Goal: Task Accomplishment & Management: Use online tool/utility

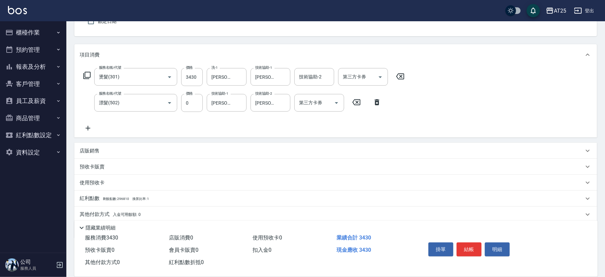
scroll to position [88, 0]
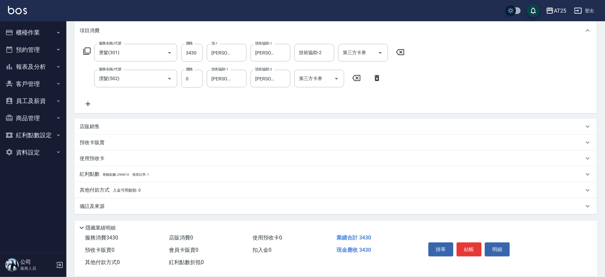
click at [144, 186] on div "其他付款方式 入金可用餘額: 0" at bounding box center [335, 190] width 523 height 16
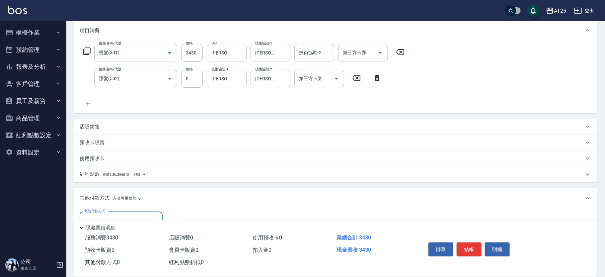
scroll to position [0, 0]
click at [117, 214] on input "其他付款方式" at bounding box center [121, 220] width 77 height 12
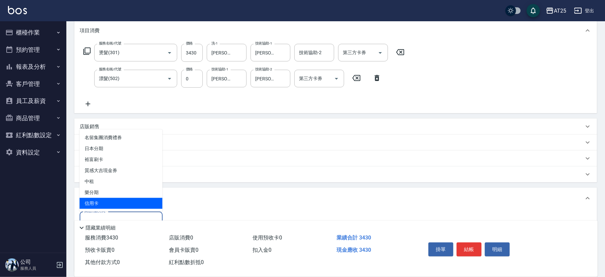
click at [117, 203] on span "信用卡" at bounding box center [121, 203] width 83 height 11
type input "信用卡"
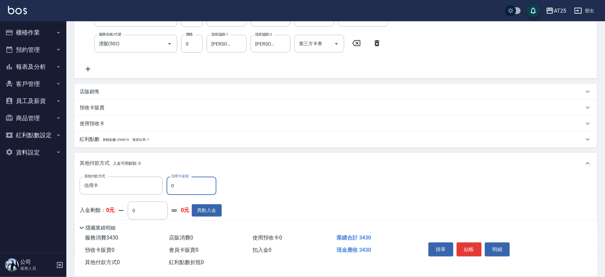
scroll to position [123, 0]
type input "330"
type input "33"
type input "340"
type input "3"
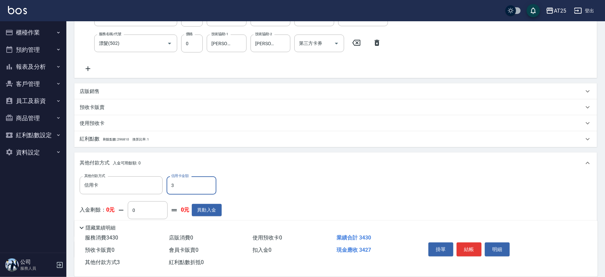
type input "330"
type input "34"
type input "300"
type input "343"
type input "0"
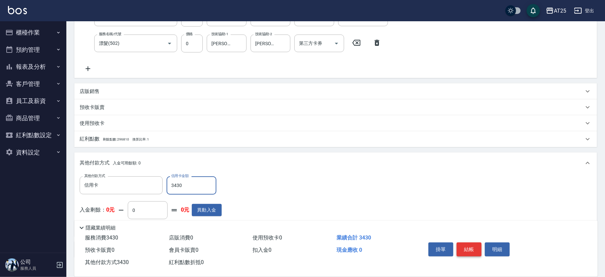
type input "3430"
click at [474, 245] on button "結帳" at bounding box center [469, 249] width 25 height 14
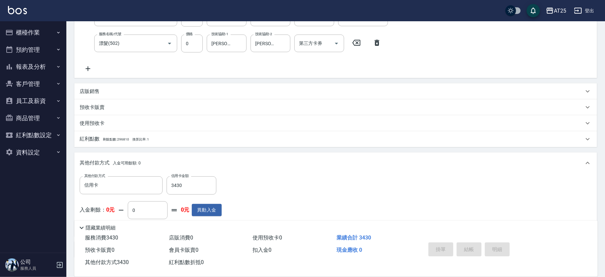
type input "2025/08/17 18:40"
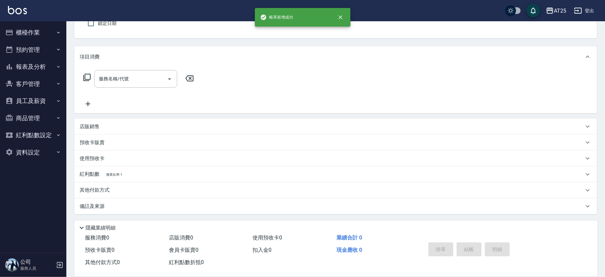
scroll to position [0, 0]
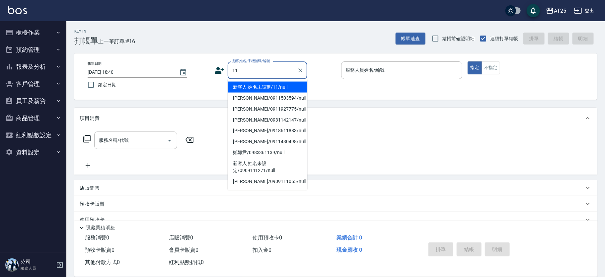
type input "新客人 姓名未設定/11/null"
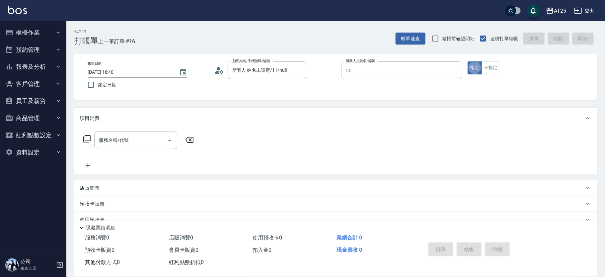
type input "Ken-14"
type button "true"
type input "301"
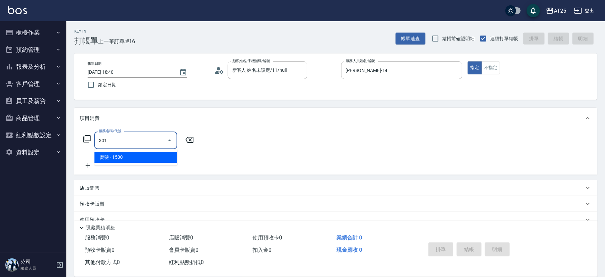
type input "150"
type input "燙髮(301)"
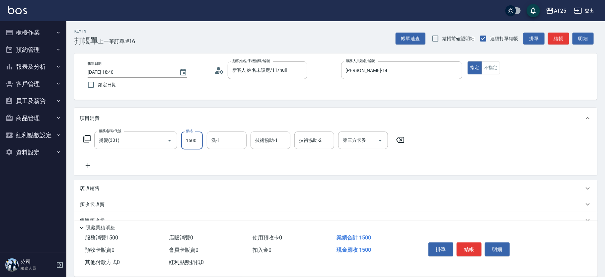
type input "0"
type input "12"
type input "10"
type input "120"
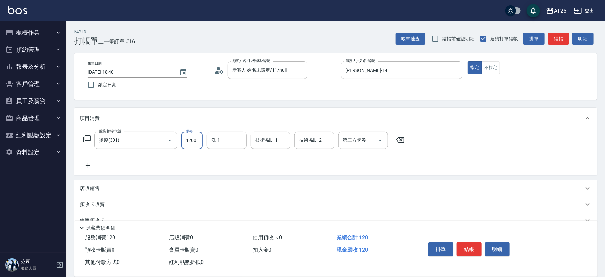
type input "1200"
type input "小宇-58"
click at [477, 245] on button "結帳" at bounding box center [469, 249] width 25 height 14
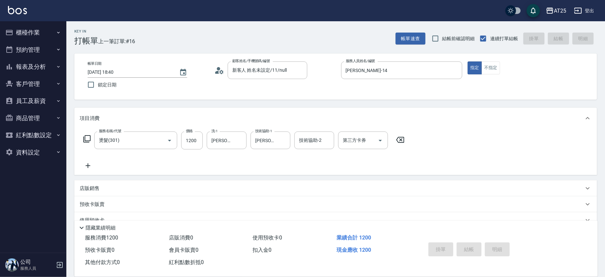
type input "0"
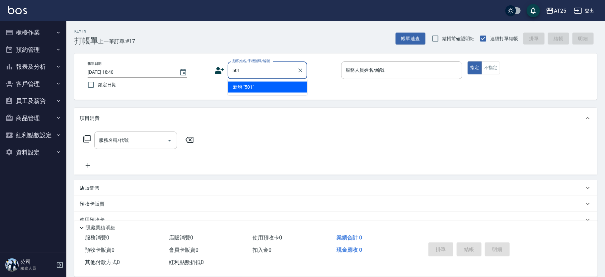
type input "501"
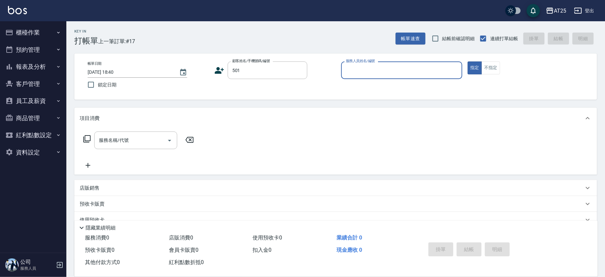
click at [468, 61] on button "指定" at bounding box center [475, 67] width 14 height 13
click at [298, 69] on icon "Clear" at bounding box center [300, 70] width 7 height 7
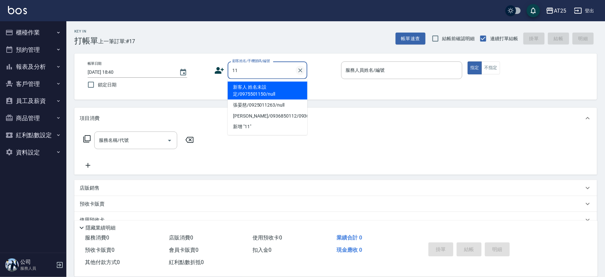
type input "新客人 姓名未設定/0975501150/null"
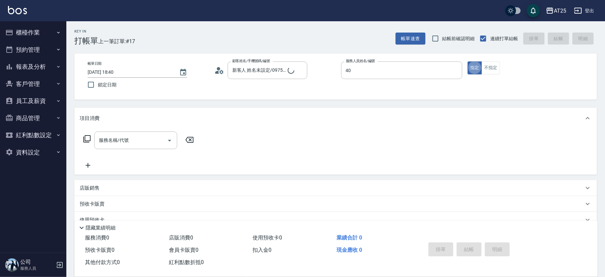
type input "Ann-40"
type input "新客人 姓名未設定/11/null"
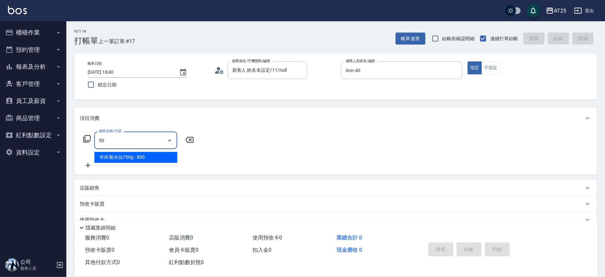
type input "501"
type input "100"
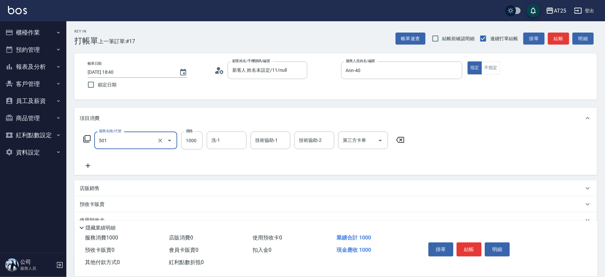
type input "染髮(501)"
type input "0"
type input "44"
type input "40"
type input "440"
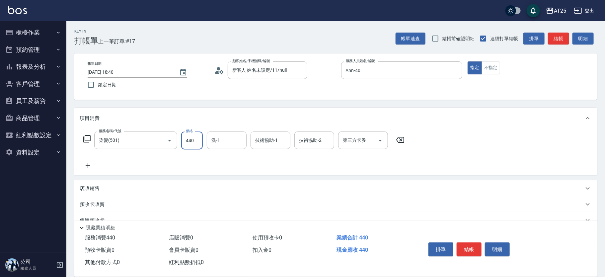
type input "440"
type input "4400"
type input "9"
type input "小恩-69"
type input "sandy-83"
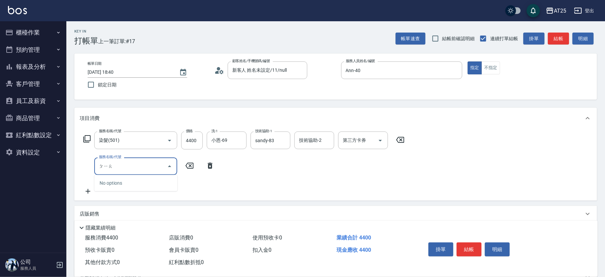
type input "漂"
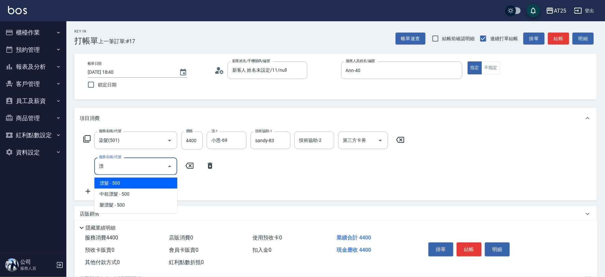
type input "490"
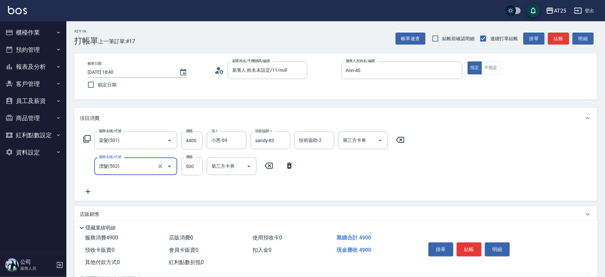
type input "漂髮(502)"
type input "440"
type input "0"
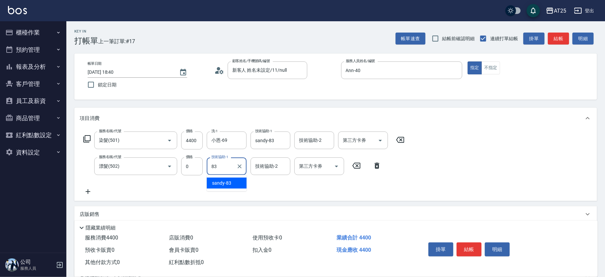
type input "sandy-83"
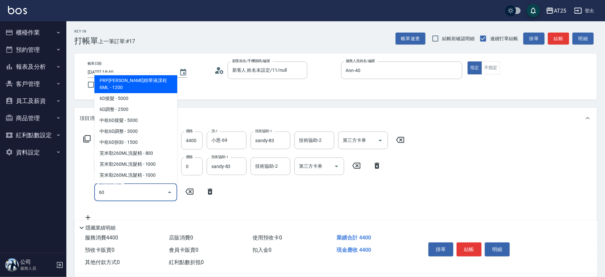
type input "601"
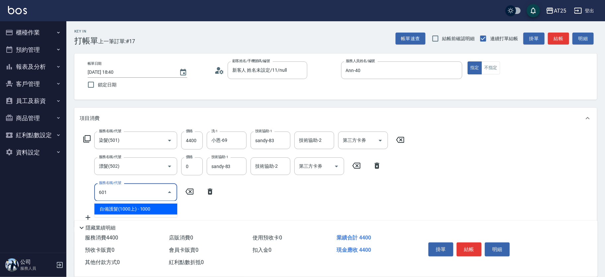
type input "540"
type input "自備護髮(1000上)(601)"
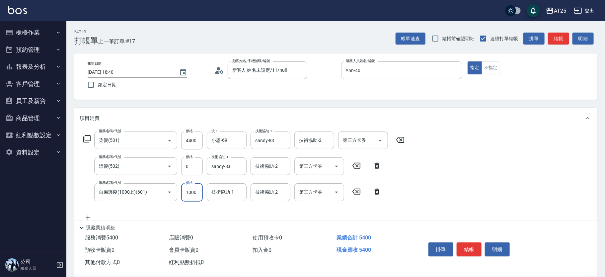
type input "440"
type input "0"
type input "sandy-83"
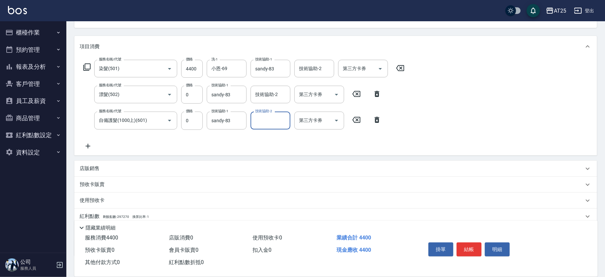
click at [188, 164] on div "店販銷售" at bounding box center [335, 169] width 523 height 16
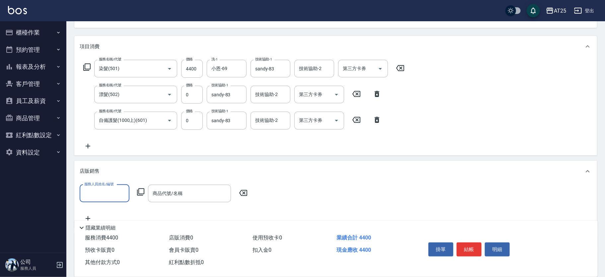
scroll to position [0, 0]
type input "Ann-40"
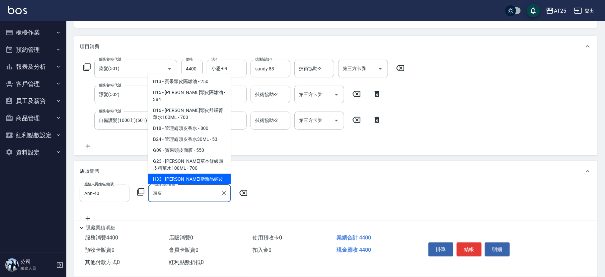
scroll to position [18, 0]
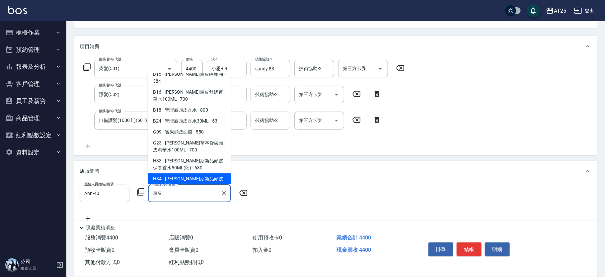
type input "喬娜斯新品頭皮保養香水50ML(橘)"
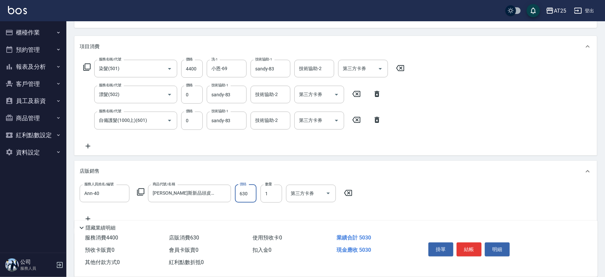
click at [244, 188] on input "630" at bounding box center [246, 194] width 22 height 18
type input "440"
type input "60"
type input "500"
type input "600"
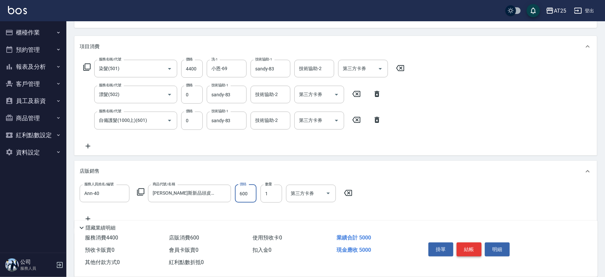
click at [476, 249] on button "結帳" at bounding box center [469, 249] width 25 height 14
type input "0"
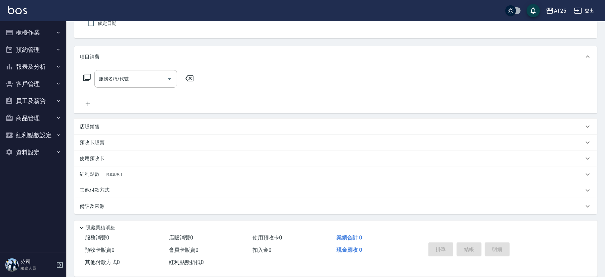
scroll to position [0, 0]
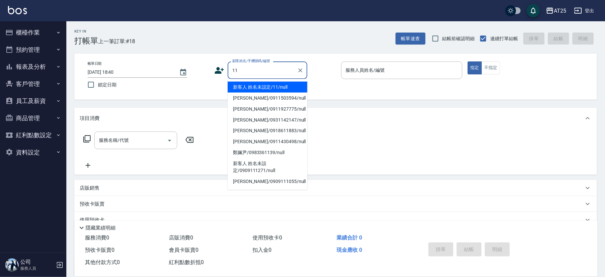
type input "新客人 姓名未設定/11/null"
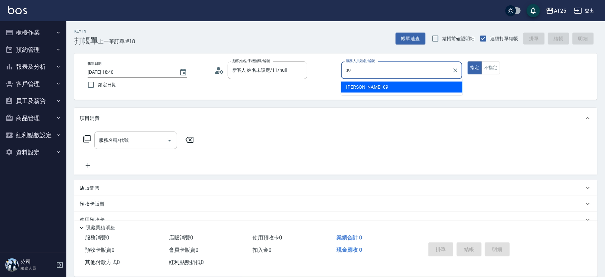
type input "Kevin-09"
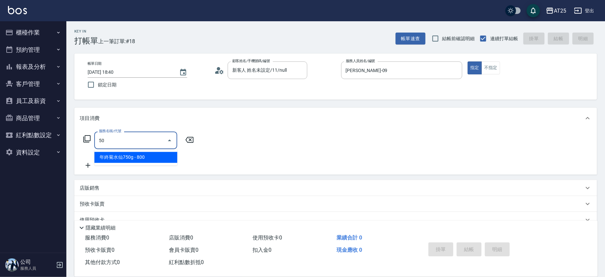
type input "501"
type input "100"
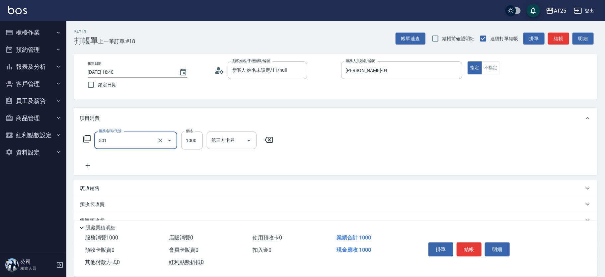
type input "染髮(501)"
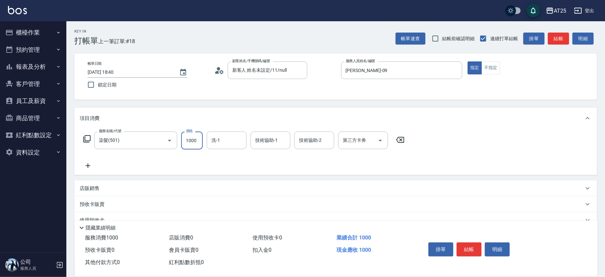
type input "0"
type input "12"
type input "10"
type input "120"
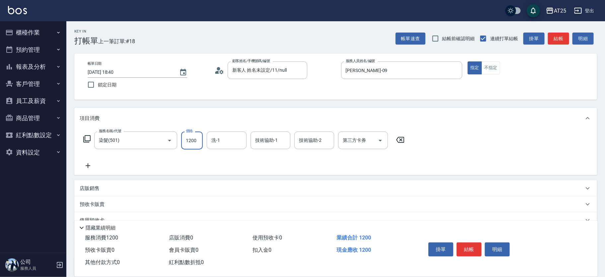
type input "1200"
type input "游惠心-68"
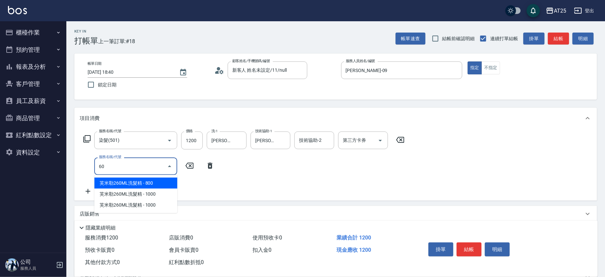
type input "601"
type input "220"
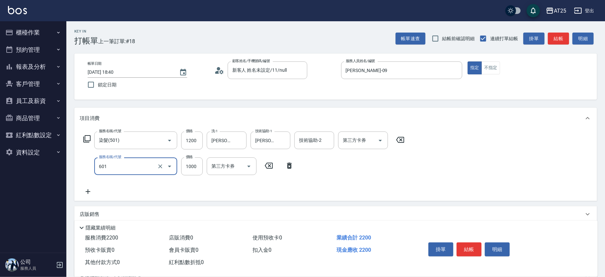
type input "自備護髮(1000上)(601)"
type input "120"
type input "0"
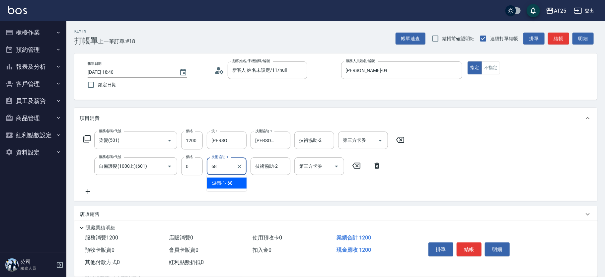
type input "游惠心-68"
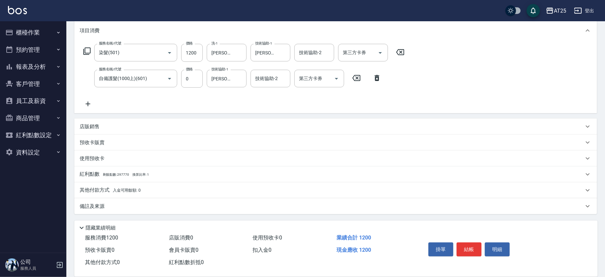
click at [120, 187] on p "其他付款方式 入金可用餘額: 0" at bounding box center [110, 190] width 61 height 7
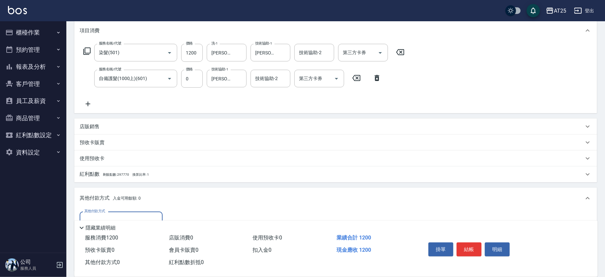
scroll to position [0, 0]
click at [117, 214] on input "其他付款方式" at bounding box center [121, 220] width 77 height 12
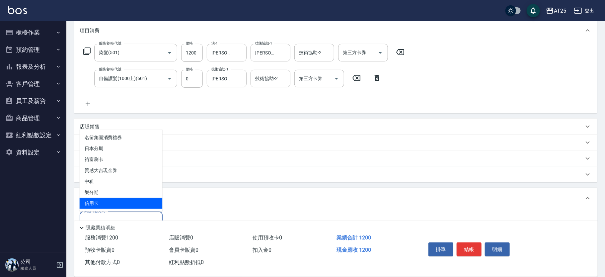
click at [115, 203] on span "信用卡" at bounding box center [121, 203] width 83 height 11
type input "信用卡"
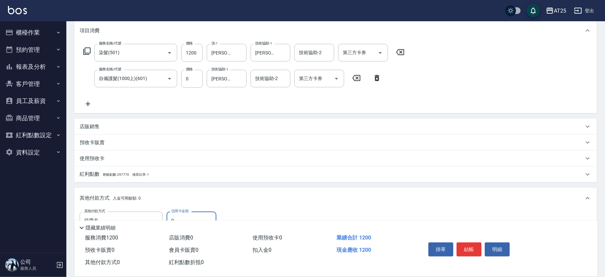
scroll to position [151, 0]
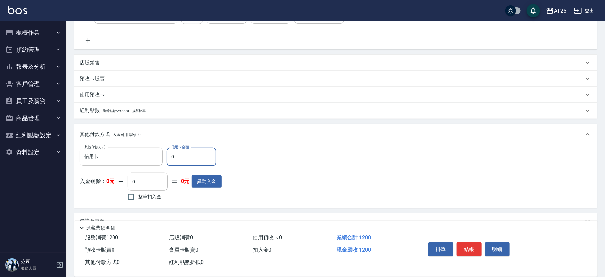
type input "11"
type input "110"
type input "12"
type input "100"
type input "120"
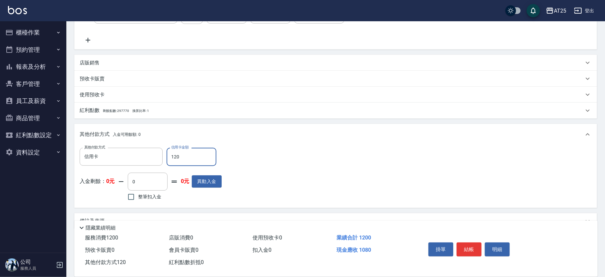
type input "0"
type input "1200"
click at [466, 248] on button "結帳" at bounding box center [469, 249] width 25 height 14
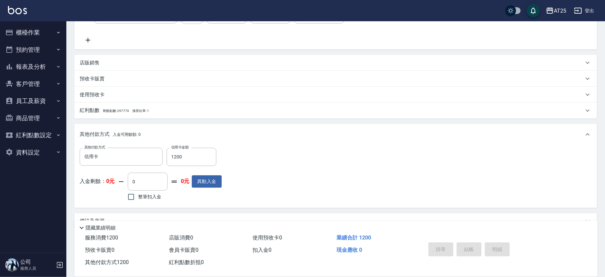
type input "2025/08/17 18:41"
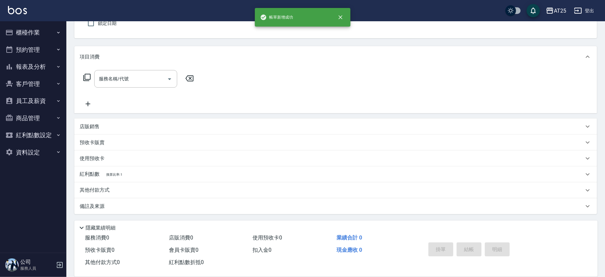
scroll to position [0, 0]
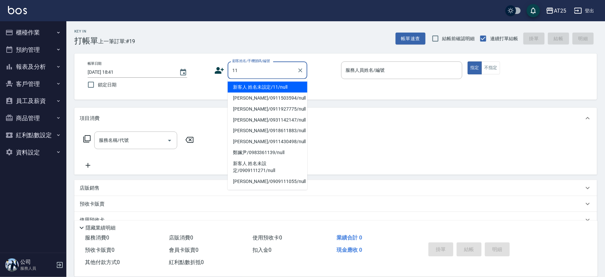
type input "新客人 姓名未設定/11/null"
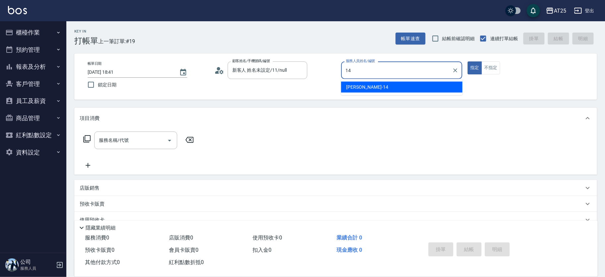
type input "Ken-14"
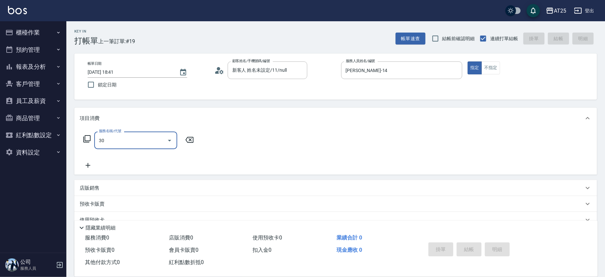
type input "301"
type input "150"
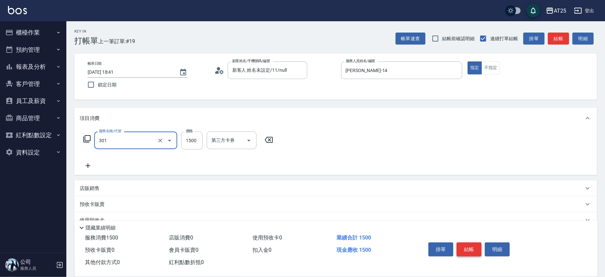
type input "燙髮(301)"
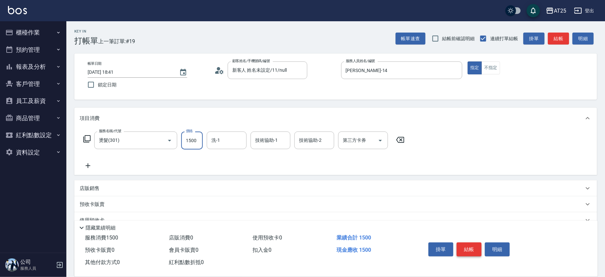
type input "0"
type input "15"
type input "10"
type input "150"
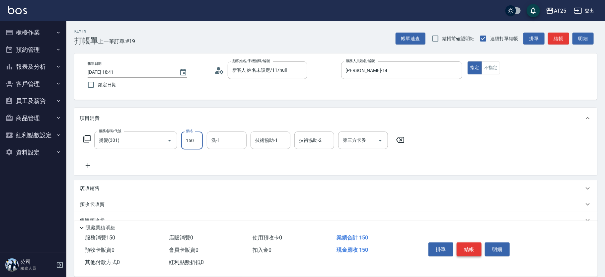
type input "1500"
type input "小宇-58"
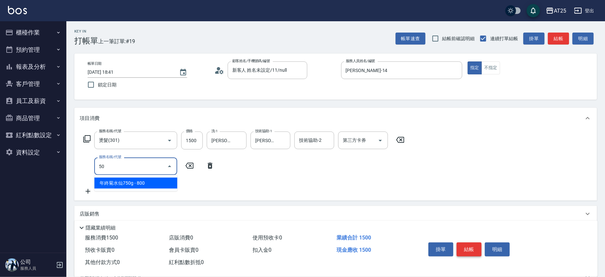
type input "501"
type input "250"
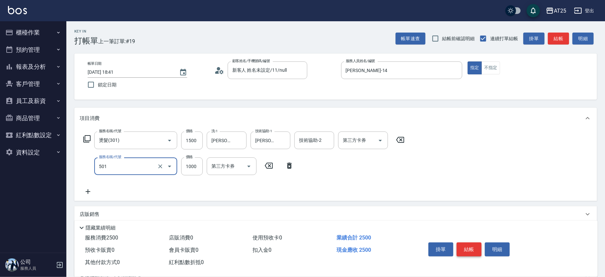
type input "染髮(501)"
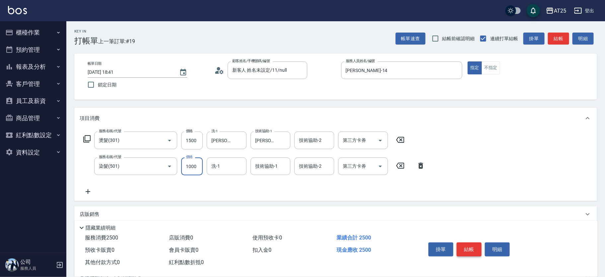
type input "150"
type input "15"
type input "160"
type input "150"
type input "300"
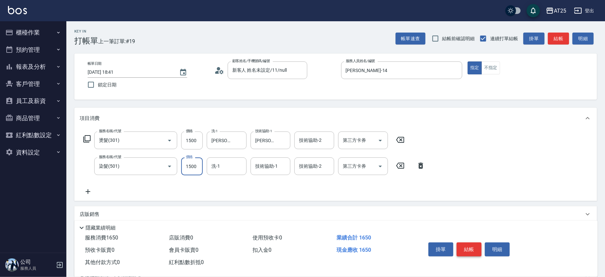
type input "1500"
type input "小宇-58"
click at [466, 248] on button "結帳" at bounding box center [469, 249] width 25 height 14
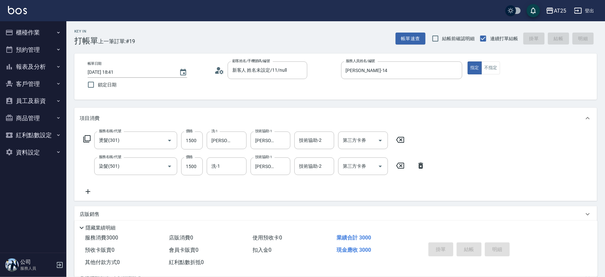
type input "0"
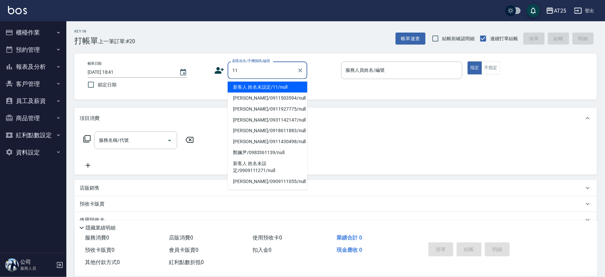
type input "新客人 姓名未設定/11/null"
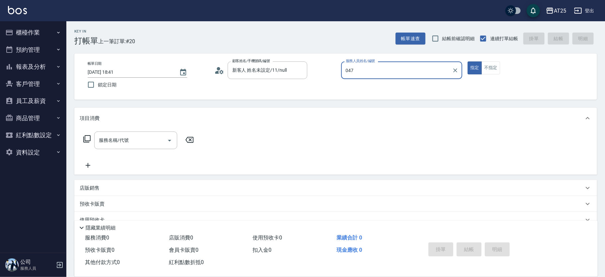
type input "047"
click at [468, 61] on button "指定" at bounding box center [475, 67] width 14 height 13
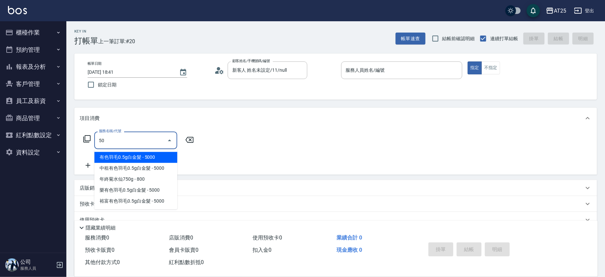
type input "501"
type input "100"
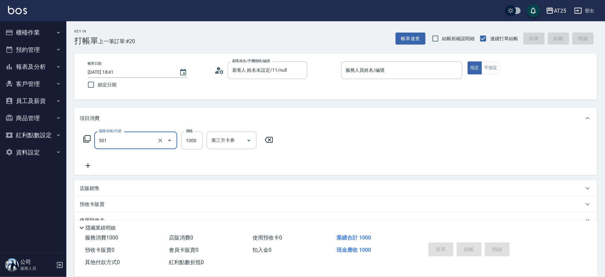
type input "染髮(501)"
type input "0"
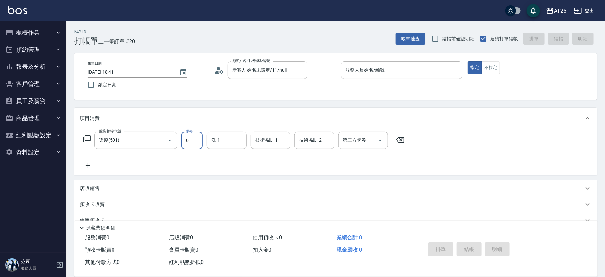
type input "0"
type input "小祐-117"
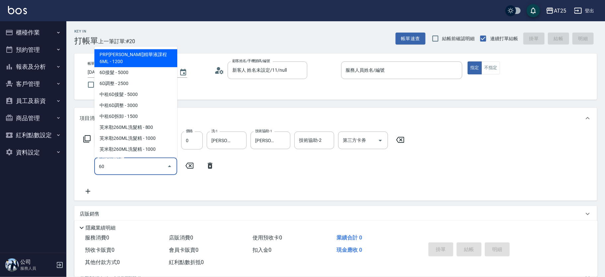
type input "601"
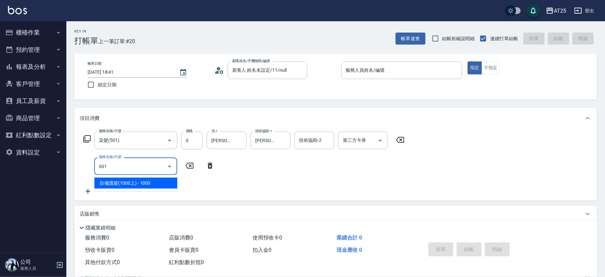
type input "100"
type input "自備護髮(1000上)(601)"
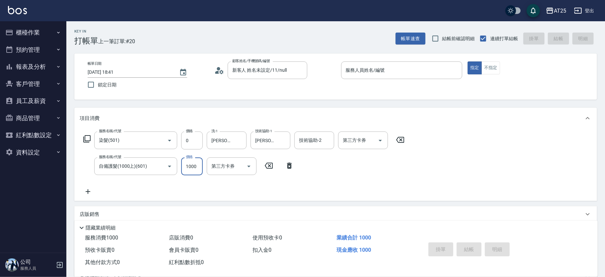
type input "0"
type input "小祐-117"
click at [407, 68] on input "服務人員姓名/編號" at bounding box center [402, 70] width 116 height 12
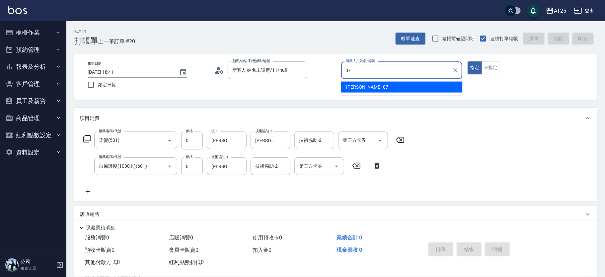
type input "Cooper-07"
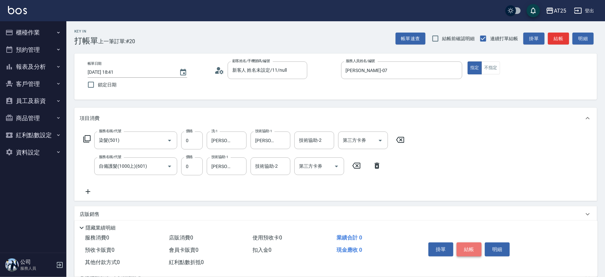
click at [463, 246] on button "結帳" at bounding box center [469, 249] width 25 height 14
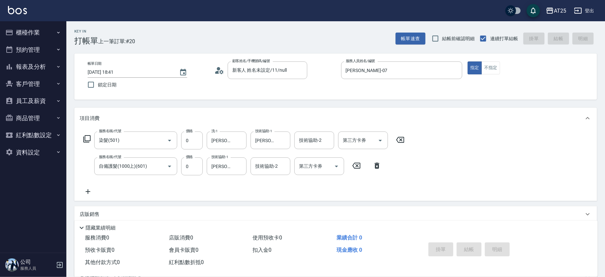
type input "2025/08/17 18:42"
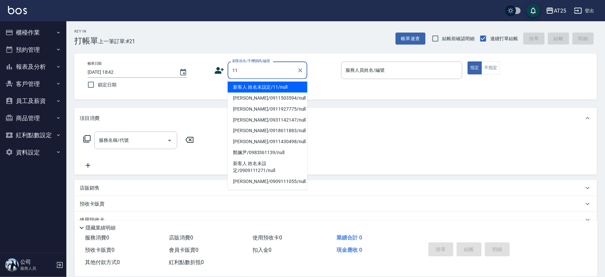
type input "新客人 姓名未設定/11/null"
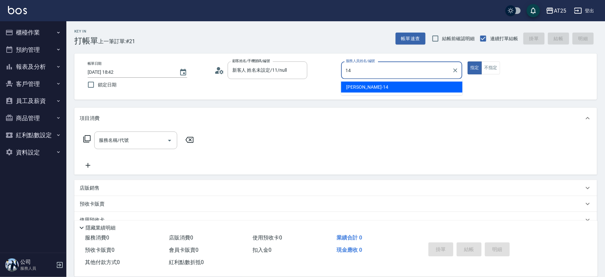
type input "Ken-14"
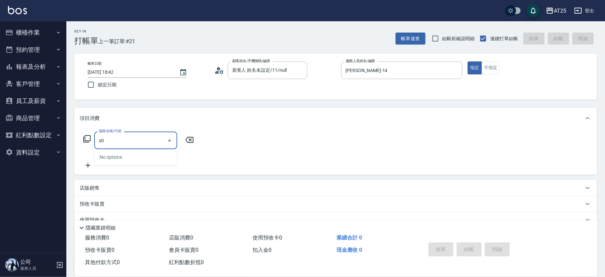
type input "s"
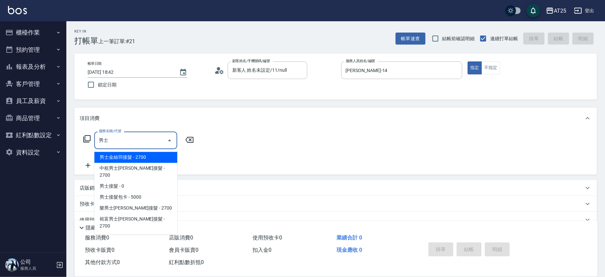
type input "男士金絲羽接髮(721)"
type input "270"
type input "男士金絲羽接髮(721)"
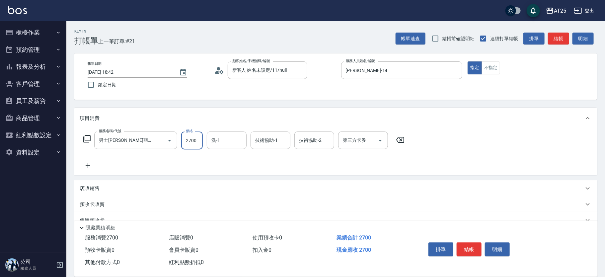
type input "0"
type input "29"
type input "20"
type input "293"
type input "290"
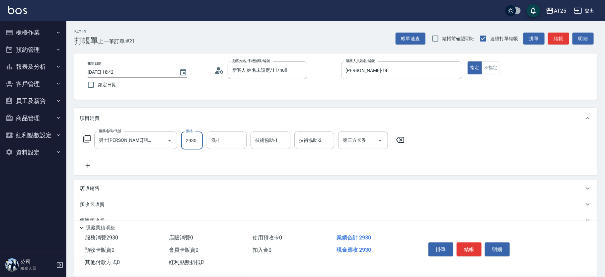
type input "2930"
type input "小宇-58"
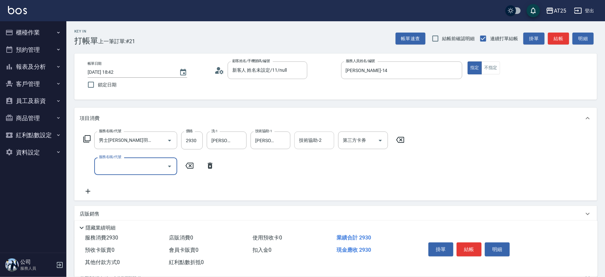
click at [306, 140] on input "技術協助-2" at bounding box center [314, 140] width 34 height 12
type input "惠均-70"
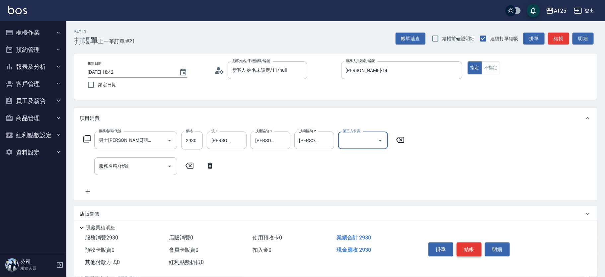
click at [470, 247] on button "結帳" at bounding box center [469, 249] width 25 height 14
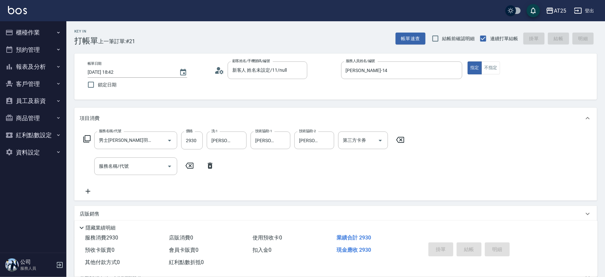
type input "2025/08/17 18:43"
type input "0"
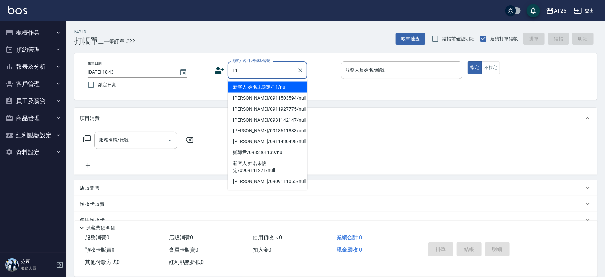
type input "新客人 姓名未設定/11/null"
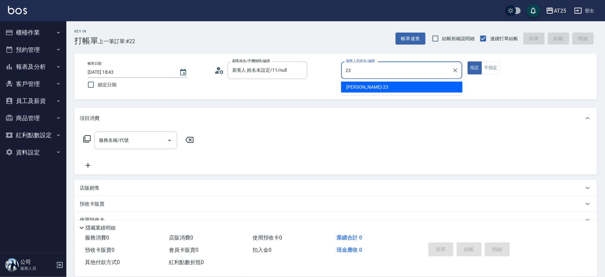
type input "Emma-23"
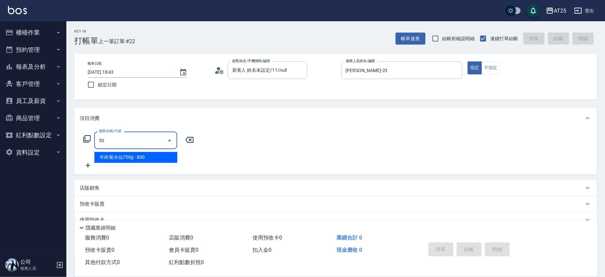
type input "501"
type input "100"
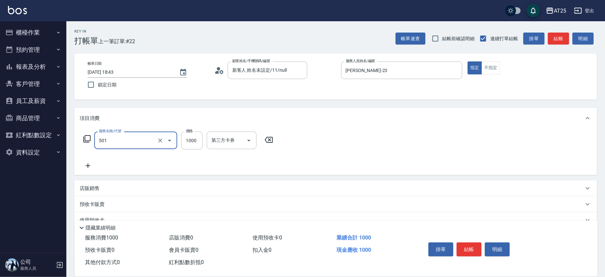
type input "染髮(501)"
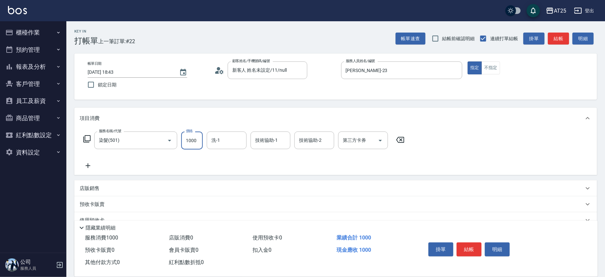
type input "3"
type input "0"
type input "35"
type input "30"
type input "350"
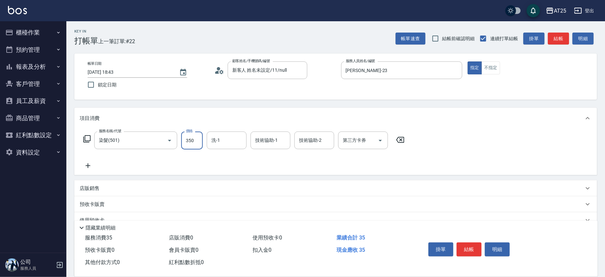
type input "350"
type input "3500"
type input "游惠文-61"
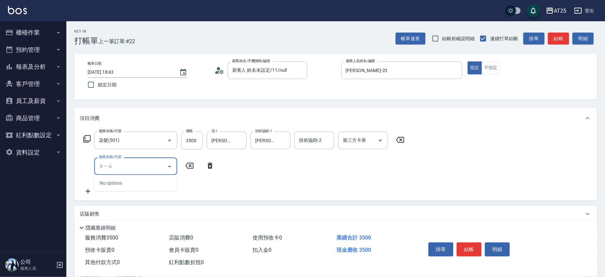
type input "漂"
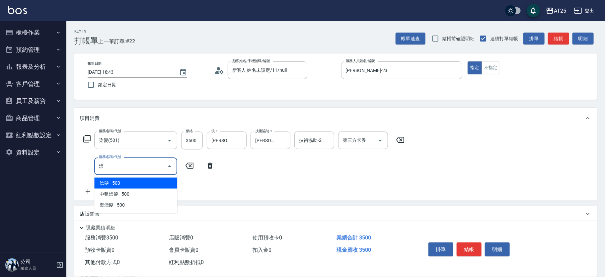
type input "400"
type input "漂髮(502)"
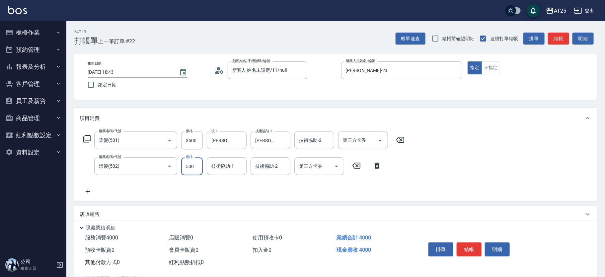
type input "350"
type input "0"
type input "游惠文-61"
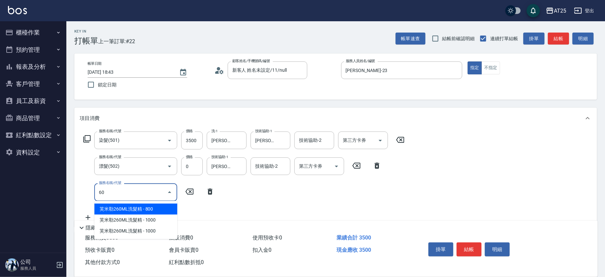
type input "601"
type input "450"
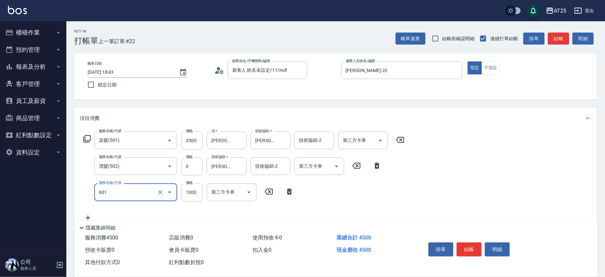
type input "自備護髮(1000上)(601)"
type input "350"
type input "15"
type input "360"
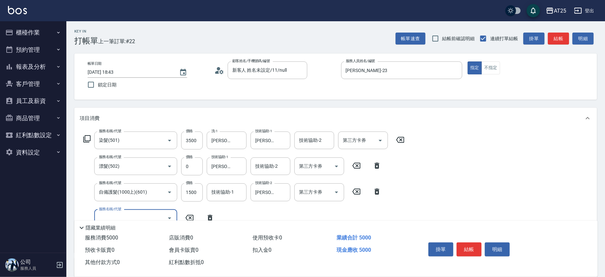
scroll to position [131, 0]
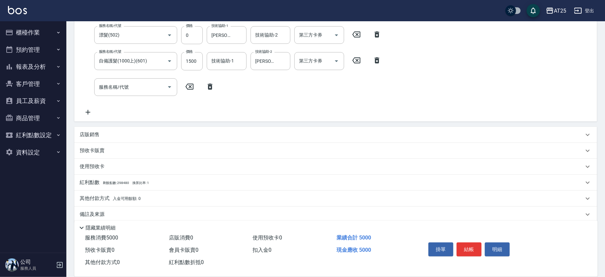
click at [102, 195] on p "其他付款方式 入金可用餘額: 0" at bounding box center [110, 198] width 61 height 7
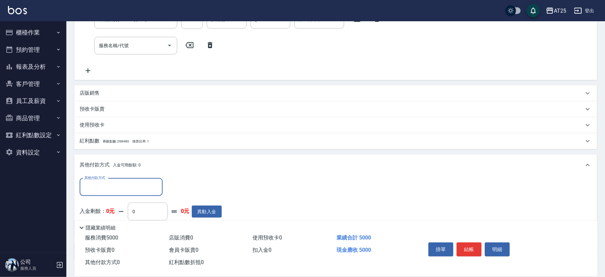
scroll to position [173, 0]
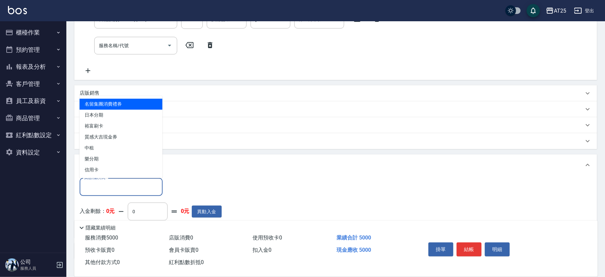
click at [144, 186] on input "其他付款方式" at bounding box center [121, 187] width 77 height 12
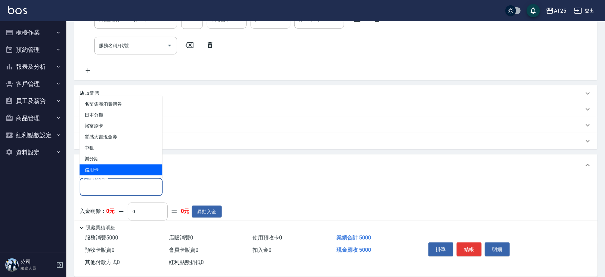
click at [109, 172] on span "信用卡" at bounding box center [121, 169] width 83 height 11
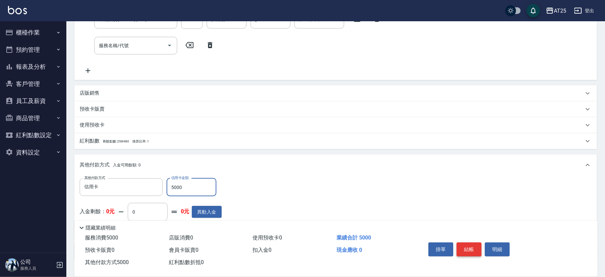
click at [468, 251] on button "結帳" at bounding box center [469, 249] width 25 height 14
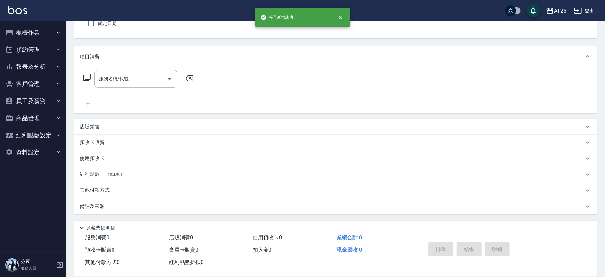
scroll to position [0, 0]
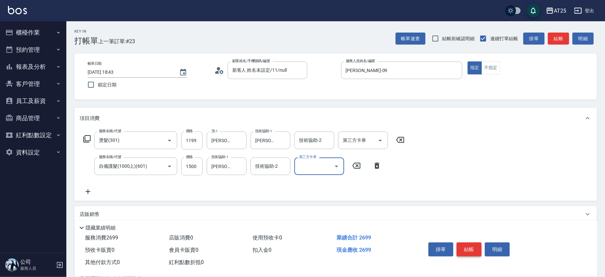
click at [468, 251] on button "結帳" at bounding box center [469, 249] width 25 height 14
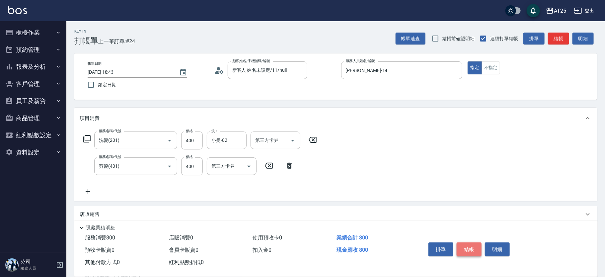
click at [471, 245] on button "結帳" at bounding box center [469, 249] width 25 height 14
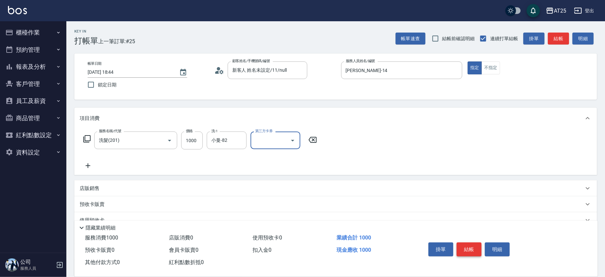
click at [471, 245] on button "結帳" at bounding box center [469, 249] width 25 height 14
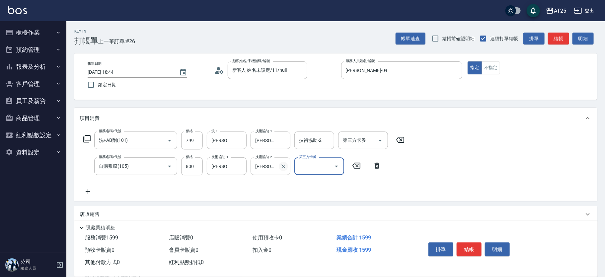
click at [284, 168] on icon "Clear" at bounding box center [283, 166] width 7 height 7
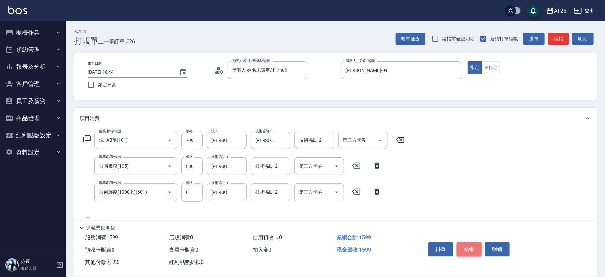
click at [476, 251] on button "結帳" at bounding box center [469, 249] width 25 height 14
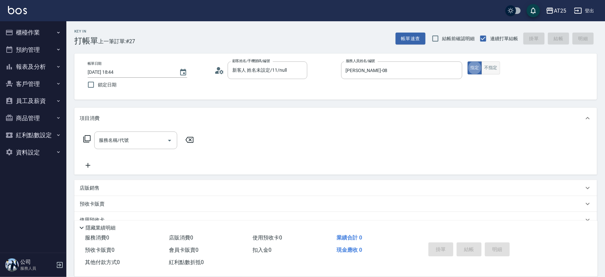
click at [496, 64] on button "不指定" at bounding box center [491, 67] width 19 height 13
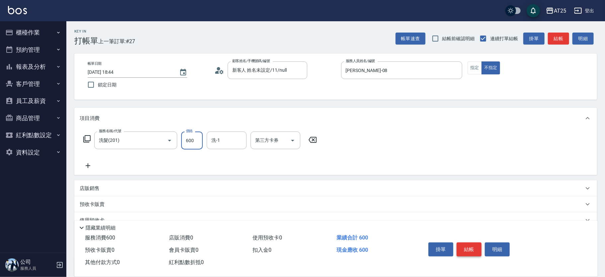
click at [471, 253] on button "結帳" at bounding box center [469, 249] width 25 height 14
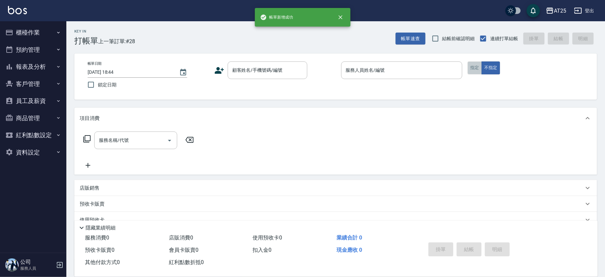
click at [473, 66] on button "指定" at bounding box center [475, 67] width 14 height 13
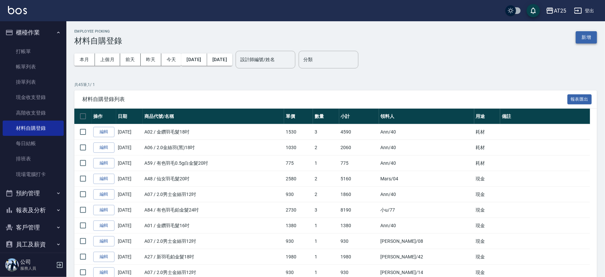
click at [594, 37] on button "新增" at bounding box center [586, 37] width 21 height 12
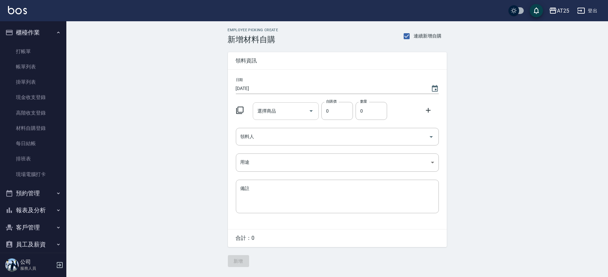
click at [267, 110] on div "選擇商品 選擇商品" at bounding box center [286, 111] width 66 height 18
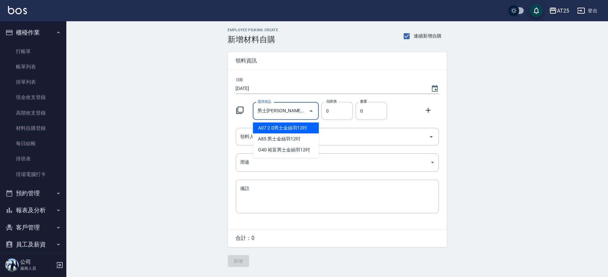
type input "2.0男士[PERSON_NAME]12吋"
type input "930"
type input "1"
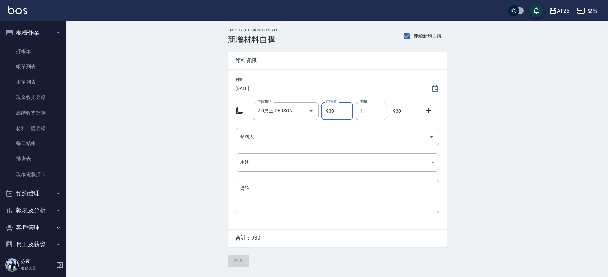
click at [275, 138] on input "領料人" at bounding box center [332, 137] width 187 height 12
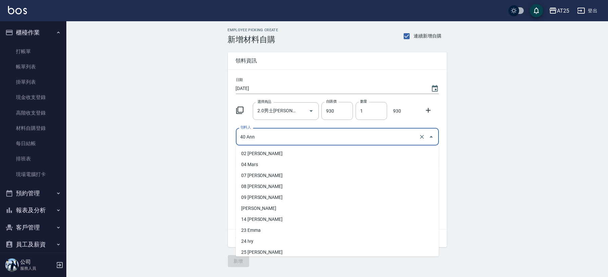
click at [264, 141] on input "40 Ann" at bounding box center [328, 137] width 179 height 12
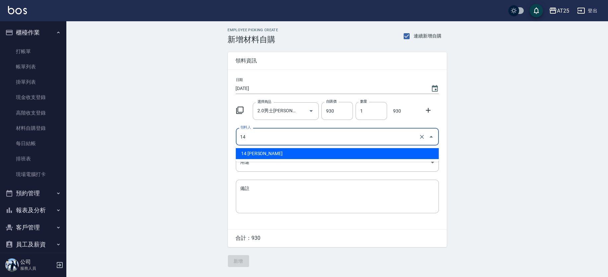
type input "14 [PERSON_NAME]"
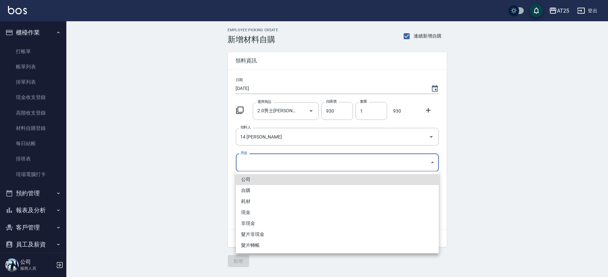
click at [263, 161] on body "AT25 登出 櫃檯作業 打帳單 帳單列表 掛單列表 現金收支登錄 高階收支登錄 材料自購登錄 每日結帳 排班表 現場電腦打卡 預約管理 預約管理 單日預約紀…" at bounding box center [304, 138] width 608 height 277
click at [252, 213] on li "現金" at bounding box center [337, 212] width 203 height 11
type input "現金"
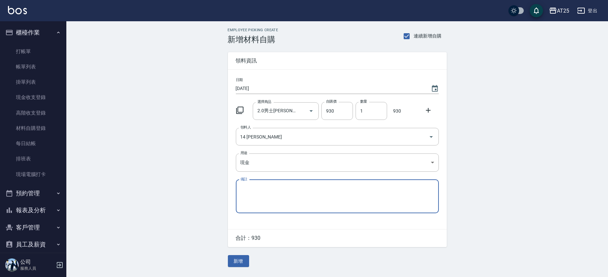
drag, startPoint x: 198, startPoint y: 194, endPoint x: 221, endPoint y: 213, distance: 29.7
click at [198, 194] on div "公司 自購 耗材 現金 非現金 髮片非現金 髮片轉帳" at bounding box center [304, 138] width 608 height 277
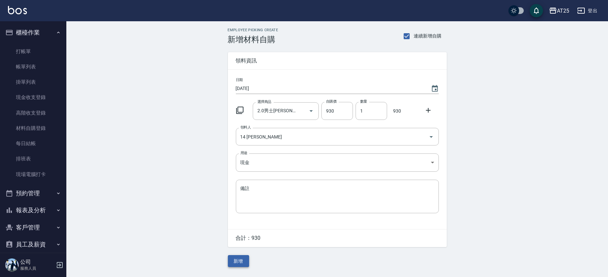
click at [242, 263] on button "新增" at bounding box center [238, 261] width 21 height 12
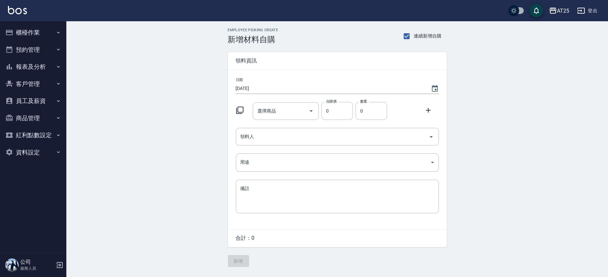
click at [40, 30] on button "櫃檯作業" at bounding box center [33, 32] width 61 height 17
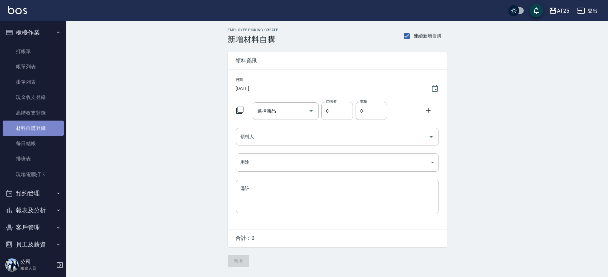
click at [42, 126] on link "材料自購登錄" at bounding box center [33, 127] width 61 height 15
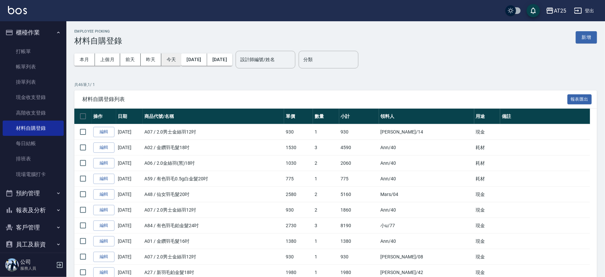
click at [174, 59] on button "今天" at bounding box center [171, 59] width 20 height 12
